Goal: Information Seeking & Learning: Learn about a topic

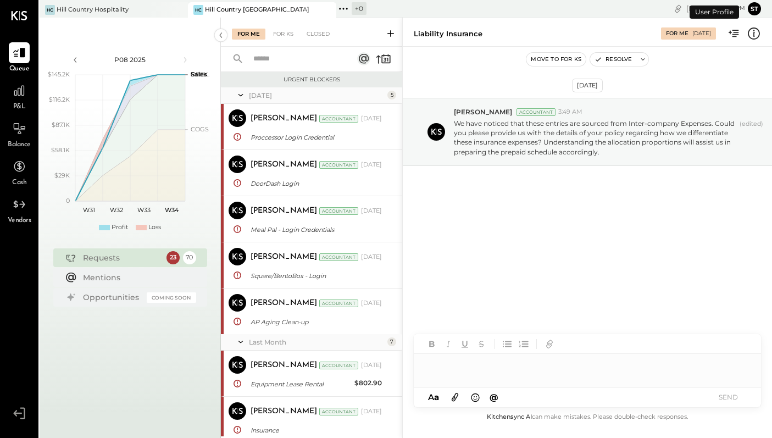
scroll to position [1169, 0]
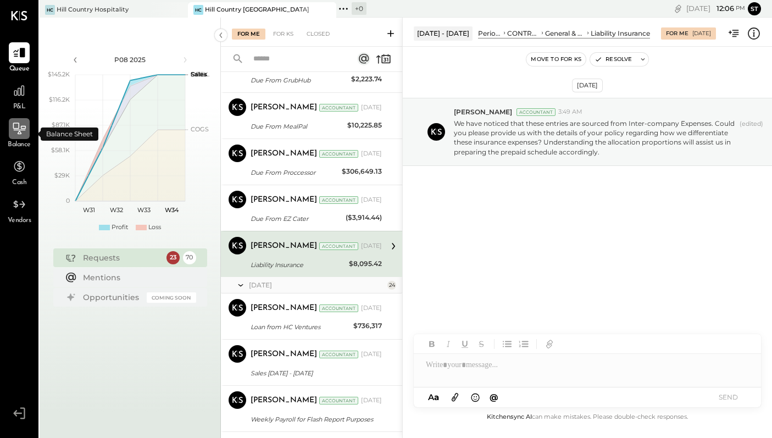
click at [22, 136] on div at bounding box center [19, 128] width 21 height 21
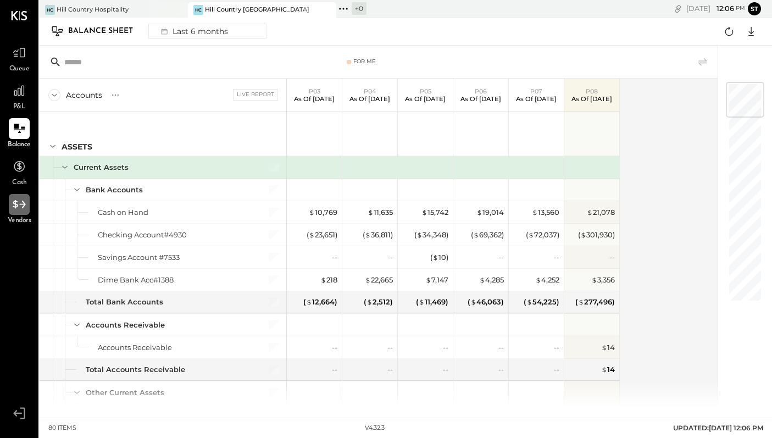
click at [20, 209] on icon at bounding box center [19, 204] width 14 height 14
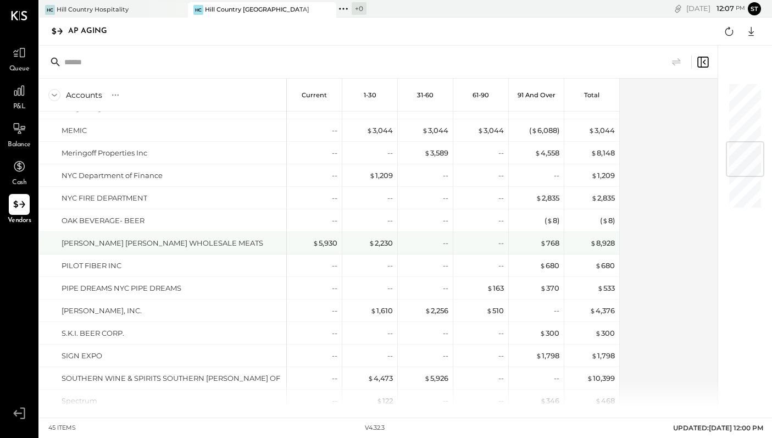
scroll to position [487, 0]
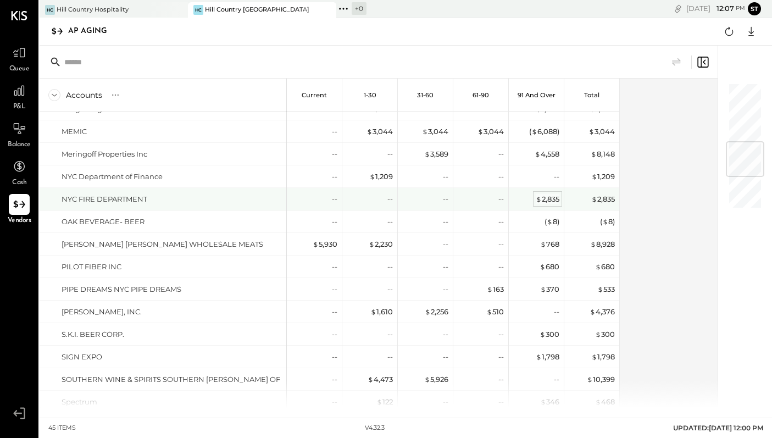
click at [552, 197] on div "$ 2,835" at bounding box center [548, 199] width 24 height 10
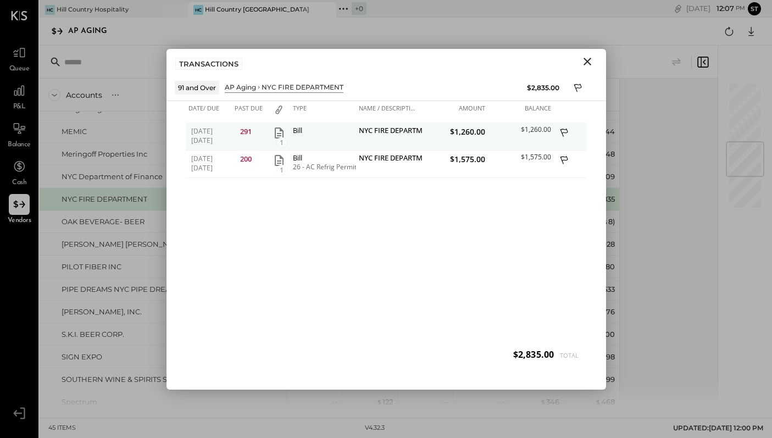
click at [370, 139] on div "NYC FIRE DEPARTMENT" at bounding box center [389, 136] width 66 height 27
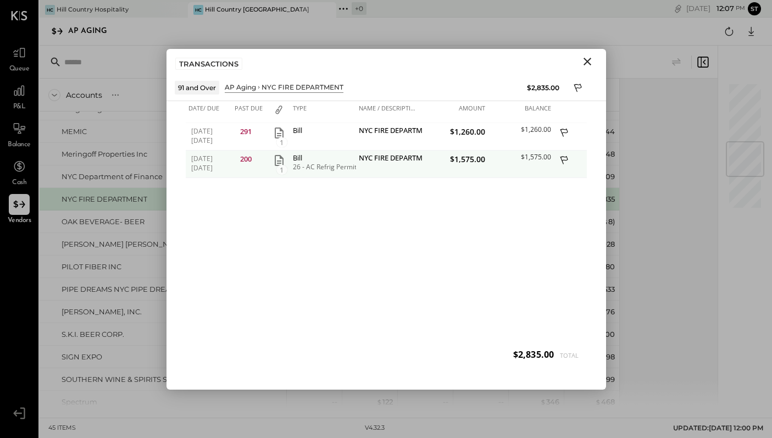
click at [335, 160] on div "Bill" at bounding box center [323, 158] width 60 height 8
click at [218, 162] on span "[DATE]" at bounding box center [209, 158] width 36 height 9
click at [482, 162] on span "$1,575.00" at bounding box center [455, 159] width 60 height 10
click at [245, 157] on span "200" at bounding box center [246, 159] width 12 height 10
click at [288, 164] on div "1" at bounding box center [279, 164] width 22 height 27
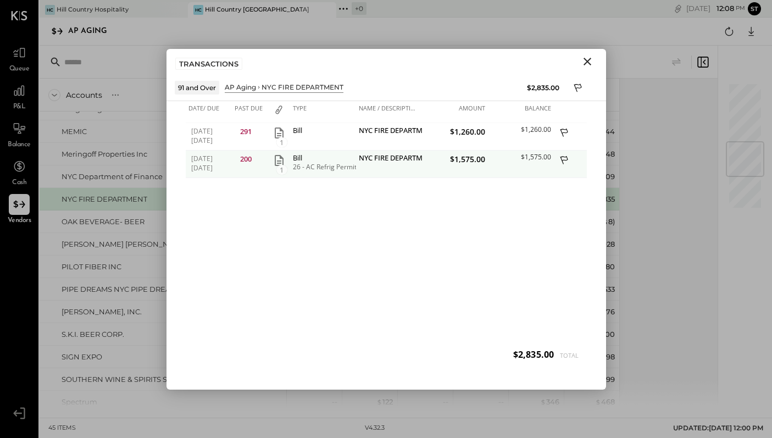
click at [279, 160] on icon "button" at bounding box center [279, 160] width 9 height 11
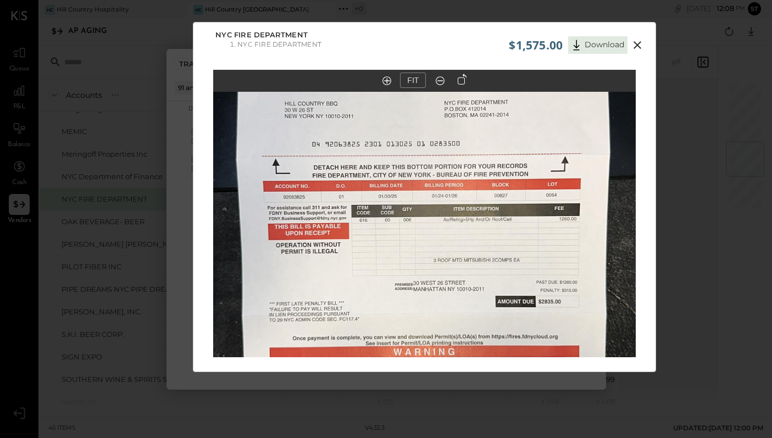
click at [635, 44] on icon at bounding box center [637, 45] width 8 height 8
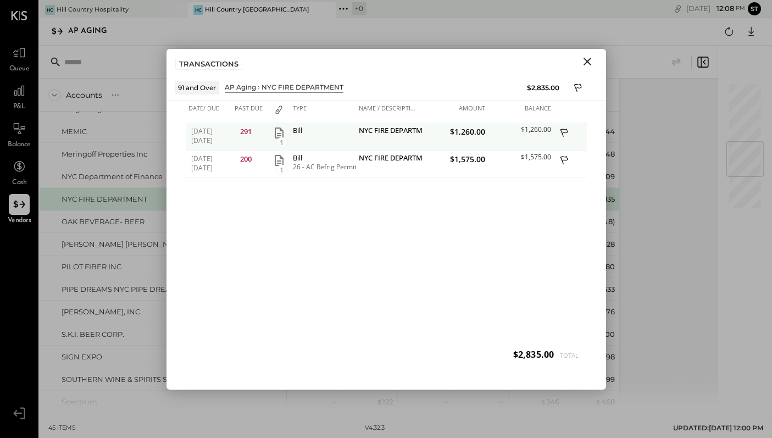
click at [280, 136] on icon "button" at bounding box center [279, 132] width 9 height 11
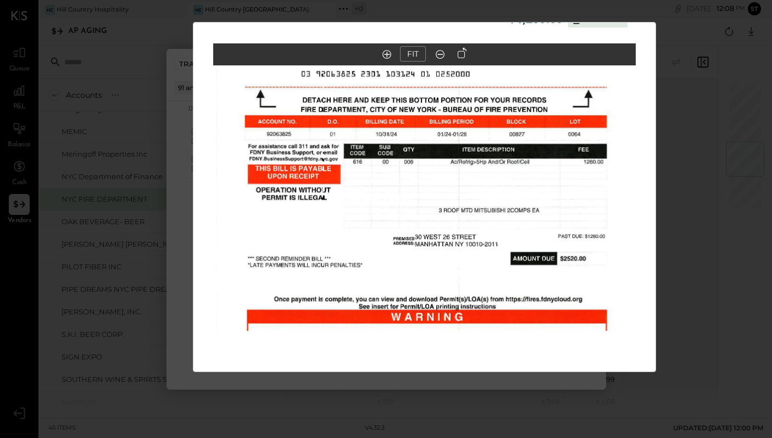
scroll to position [0, 0]
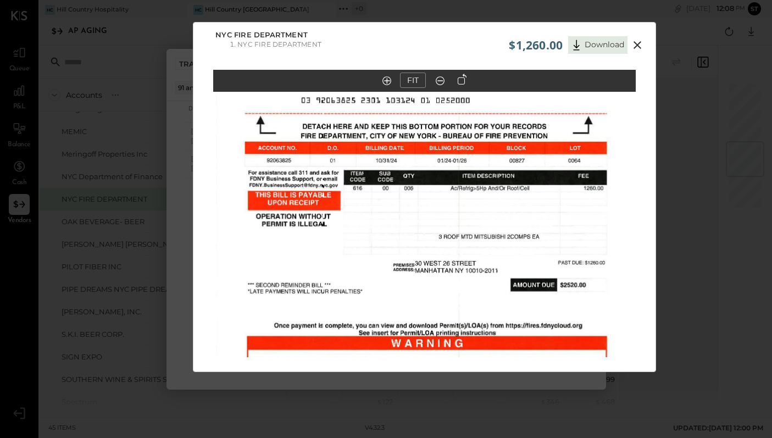
click at [637, 43] on icon at bounding box center [637, 45] width 8 height 8
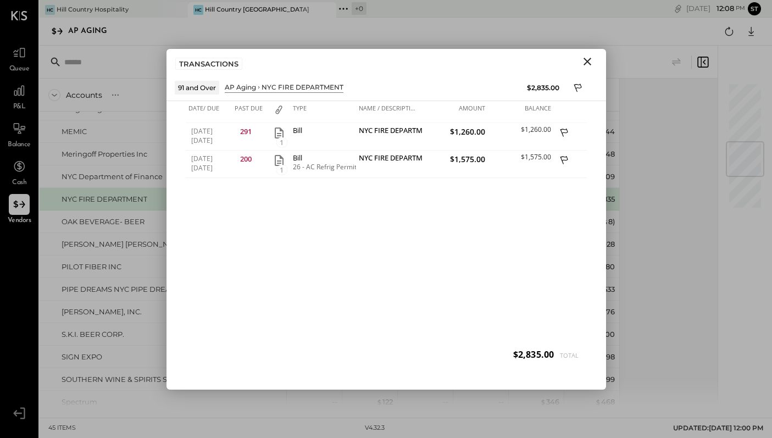
click at [588, 63] on icon "Close" at bounding box center [587, 62] width 8 height 8
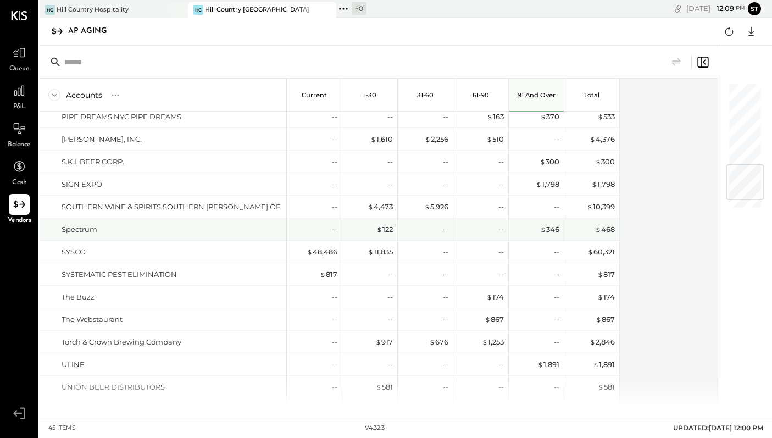
scroll to position [744, 0]
